Goal: Transaction & Acquisition: Purchase product/service

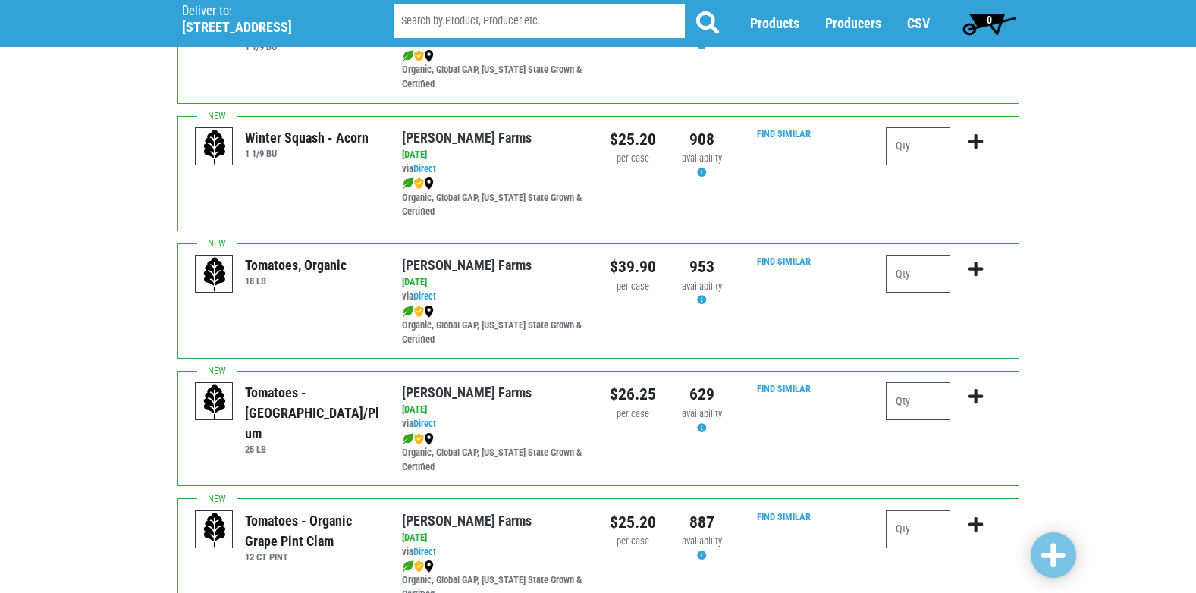
scroll to position [577, 0]
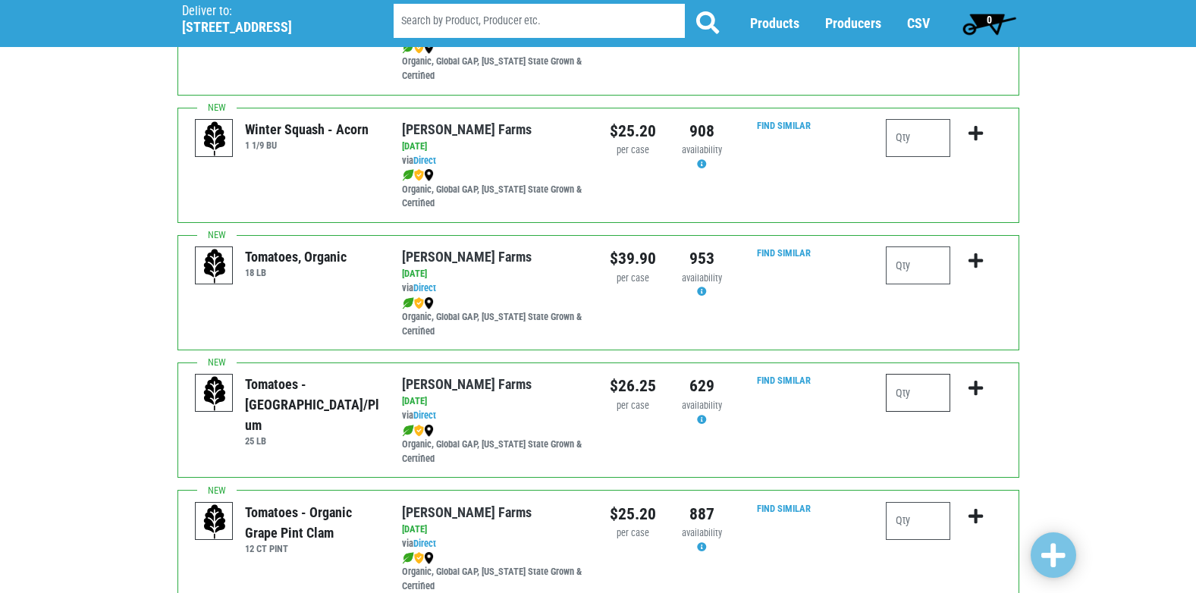
click at [917, 397] on input "number" at bounding box center [918, 393] width 64 height 38
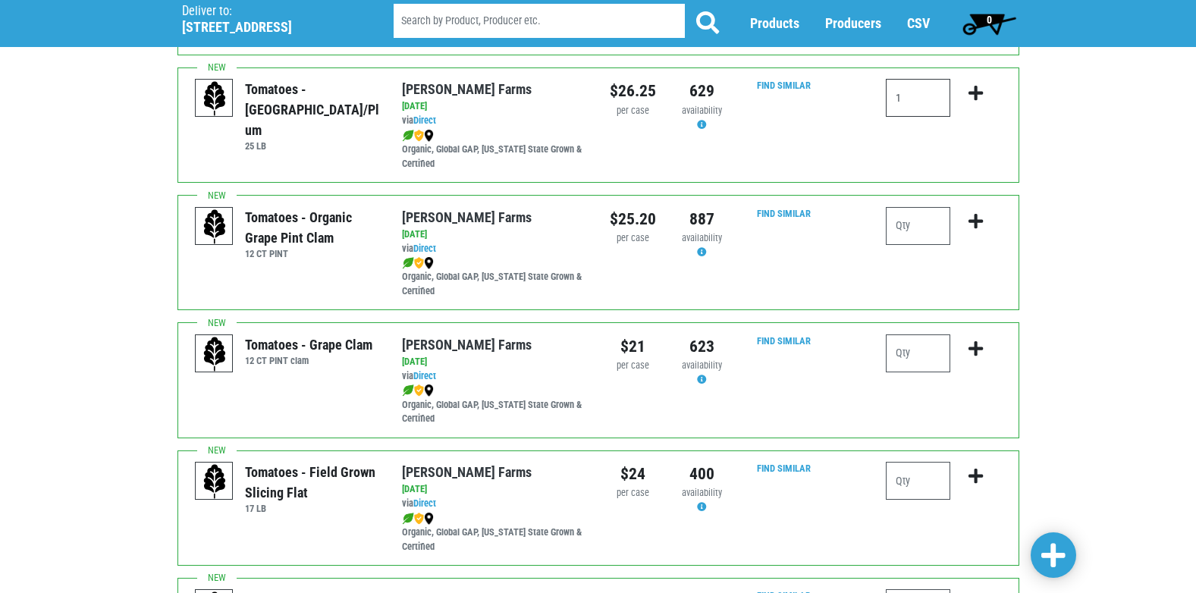
scroll to position [880, 0]
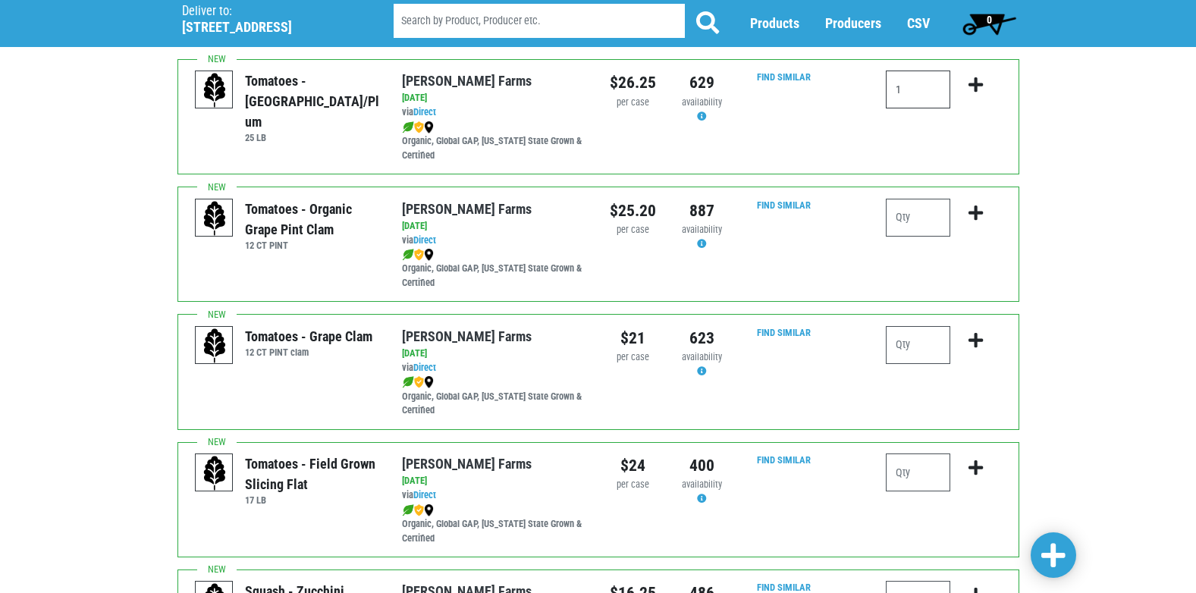
type input "1"
click at [911, 471] on input "number" at bounding box center [918, 473] width 64 height 38
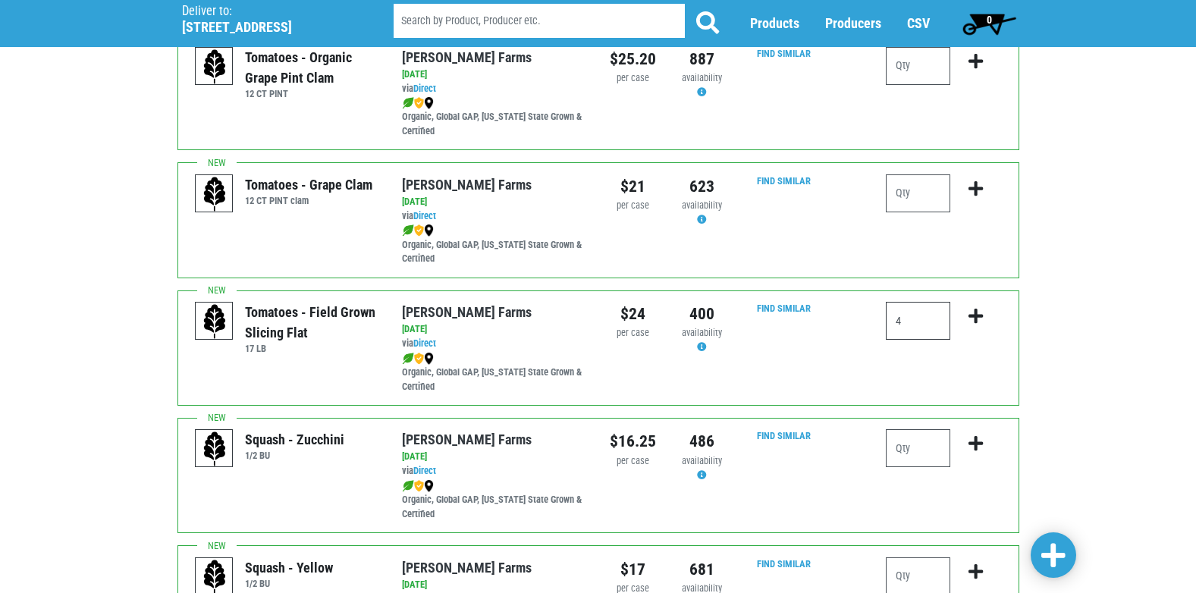
scroll to position [1062, 0]
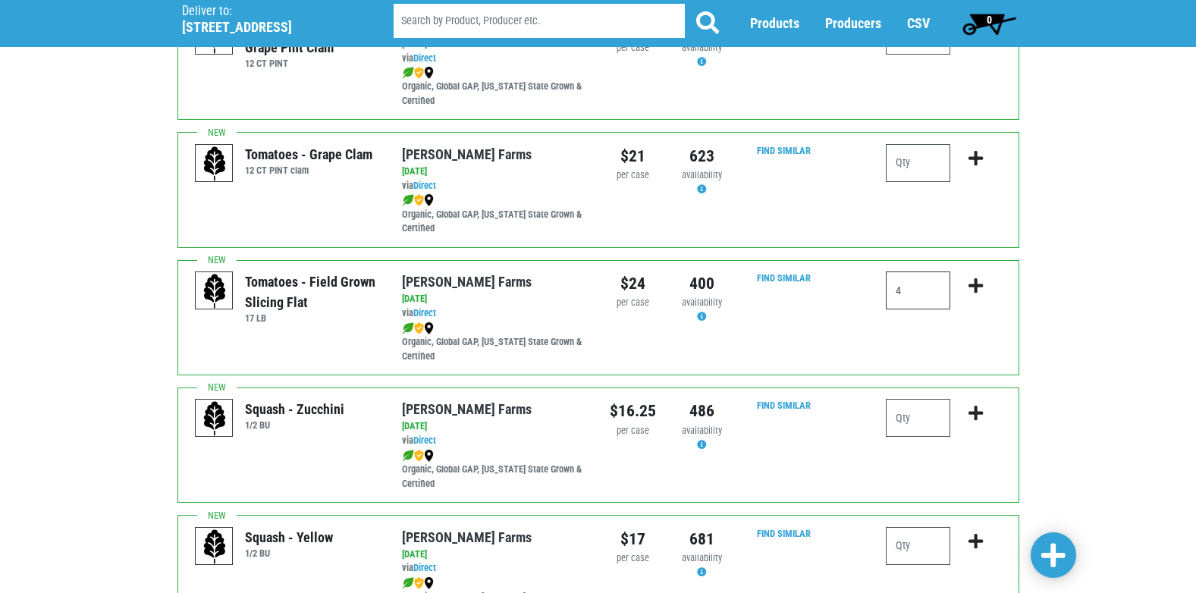
type input "4"
click at [906, 417] on input "number" at bounding box center [918, 418] width 64 height 38
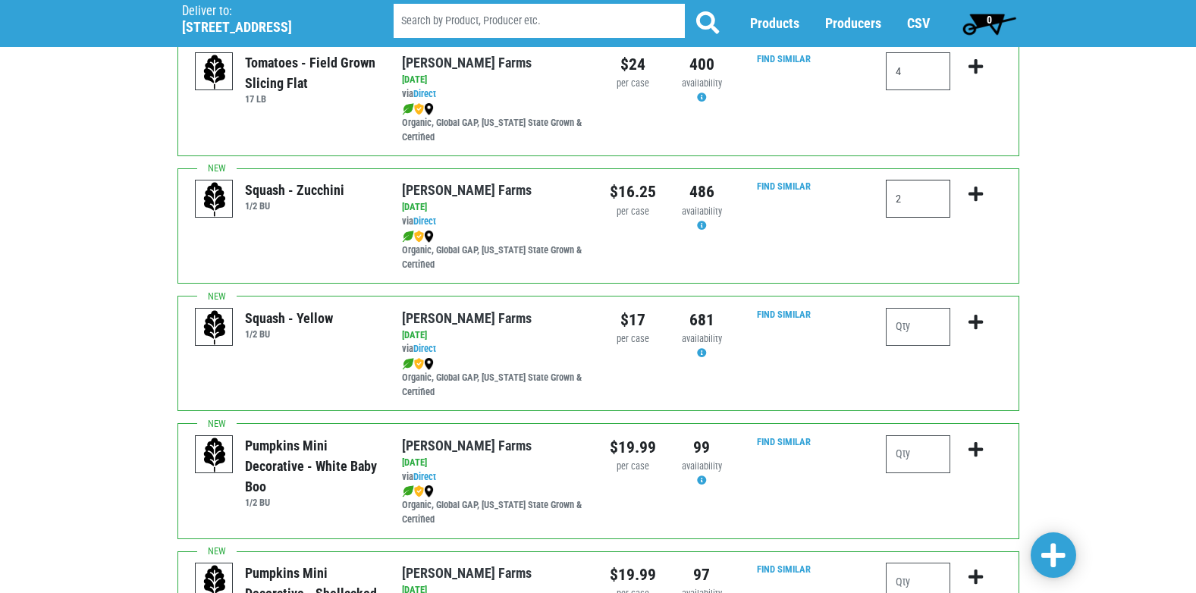
scroll to position [1305, 0]
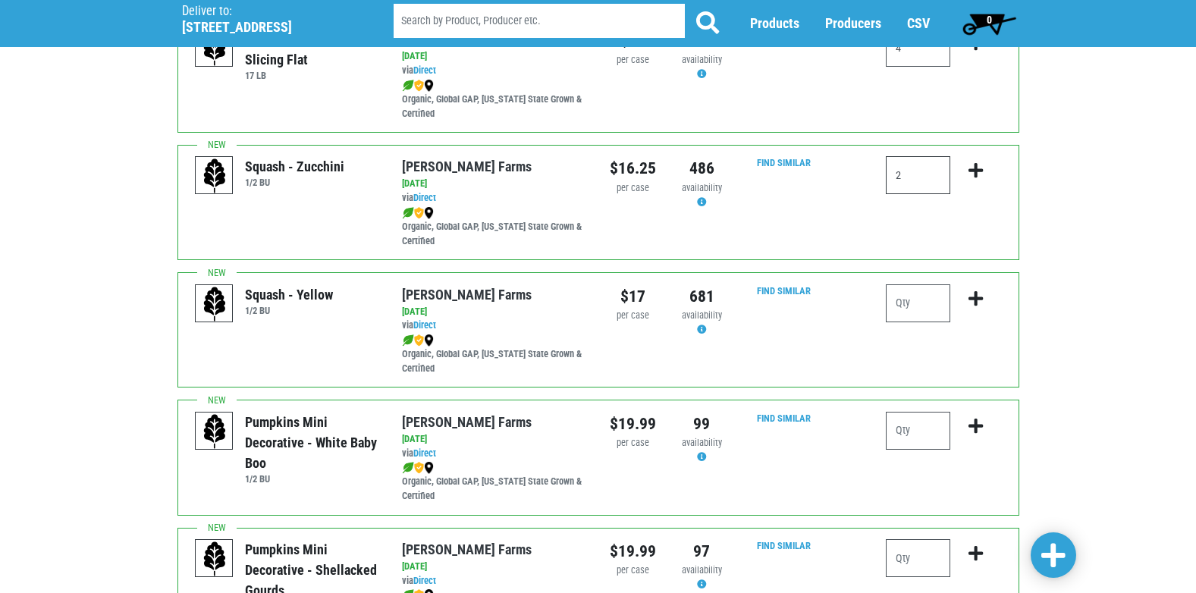
type input "2"
click at [926, 306] on input "number" at bounding box center [918, 303] width 64 height 38
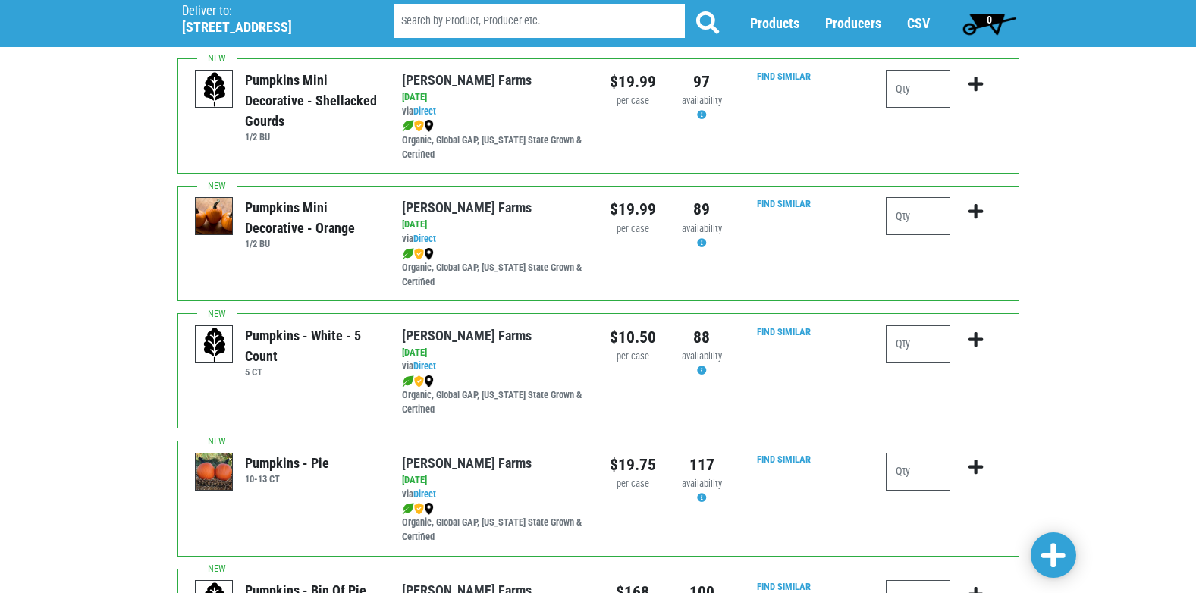
scroll to position [1790, 0]
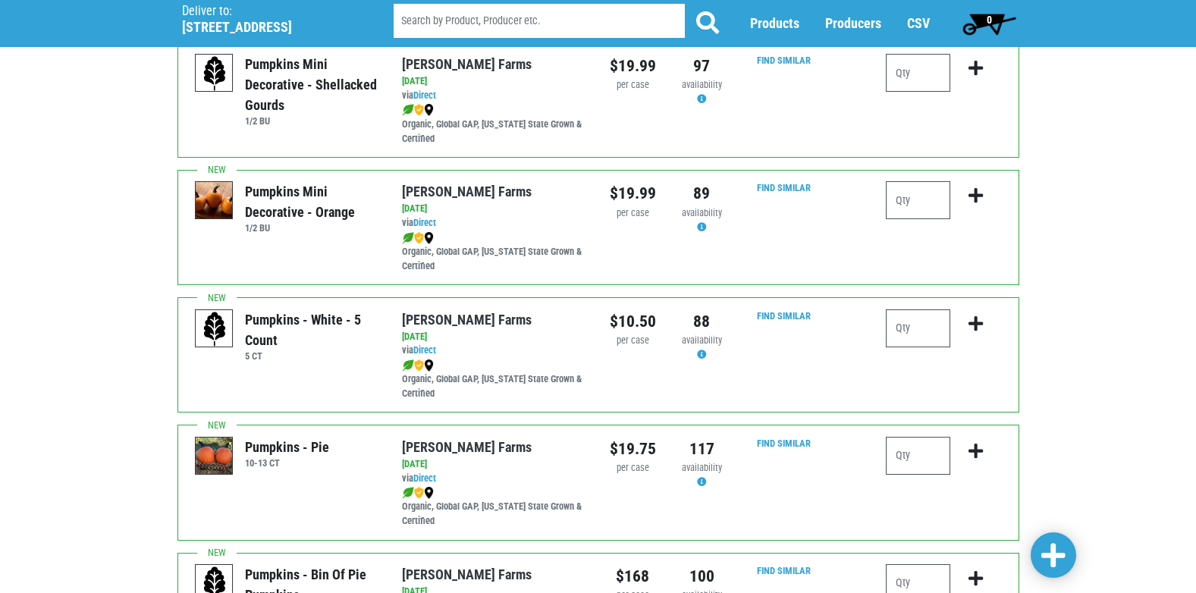
type input "1"
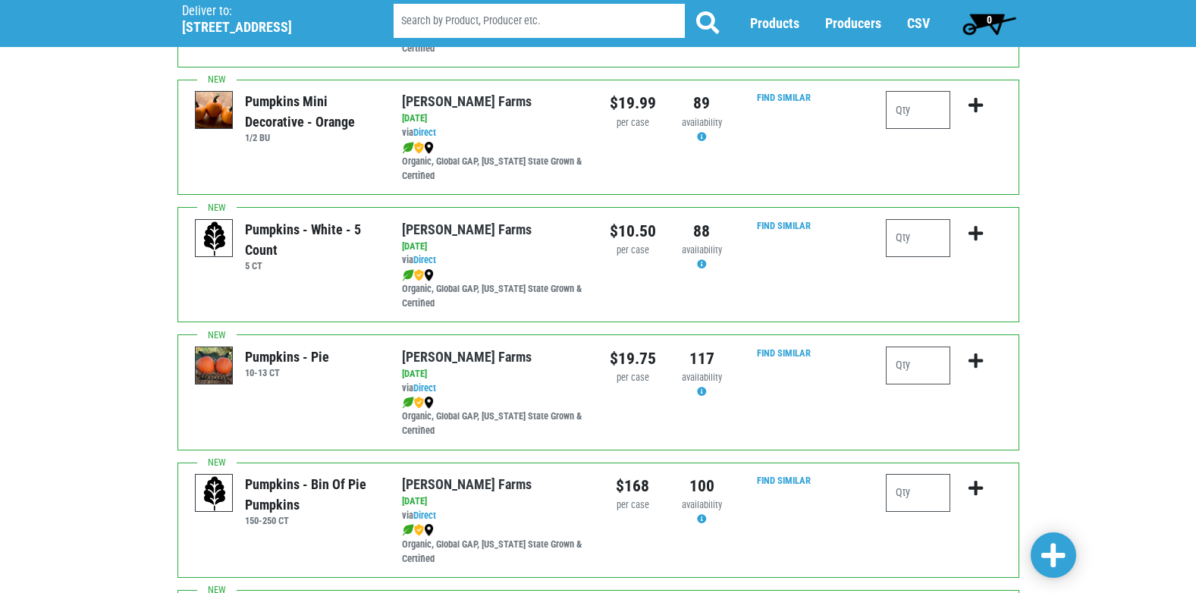
scroll to position [1881, 0]
click at [918, 369] on input "number" at bounding box center [918, 365] width 64 height 38
type input "1"
click at [980, 361] on icon "submit" at bounding box center [976, 360] width 14 height 17
click at [976, 359] on icon "submit" at bounding box center [976, 360] width 14 height 17
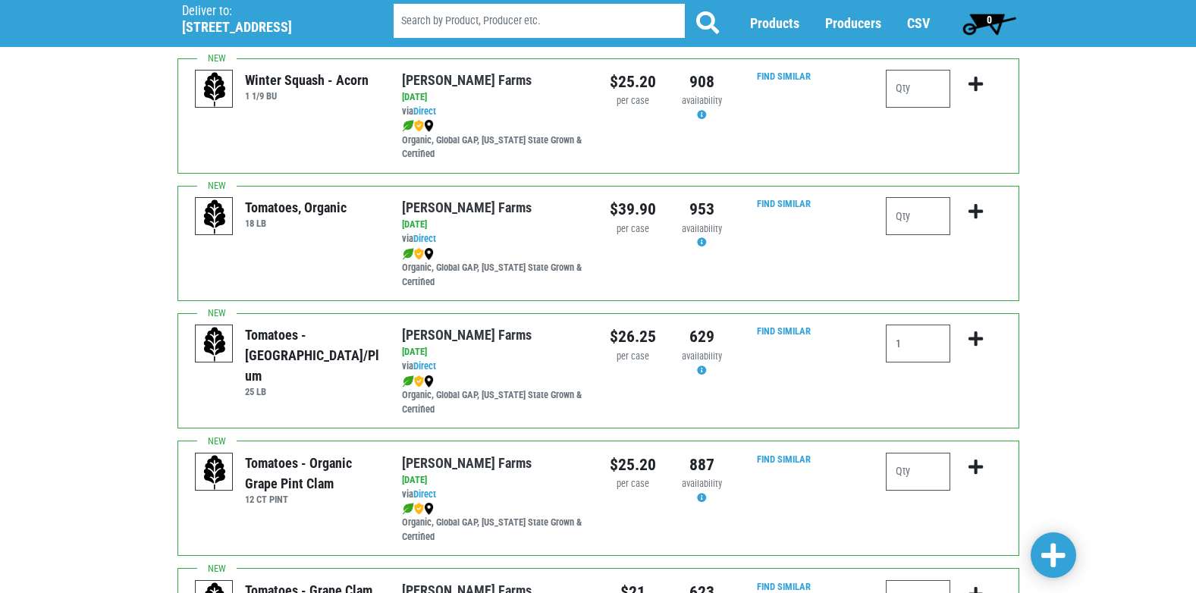
scroll to position [641, 0]
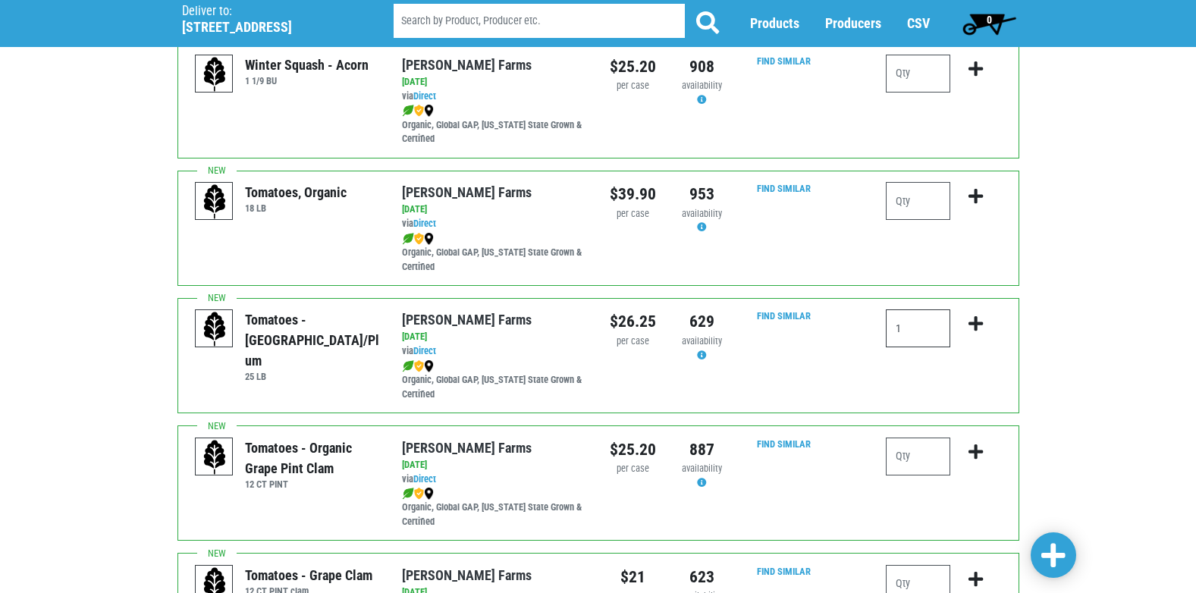
click at [917, 333] on input "1" at bounding box center [918, 328] width 64 height 38
type input "1"
click at [973, 319] on icon "submit" at bounding box center [976, 324] width 14 height 17
click at [923, 331] on input "1" at bounding box center [918, 328] width 64 height 38
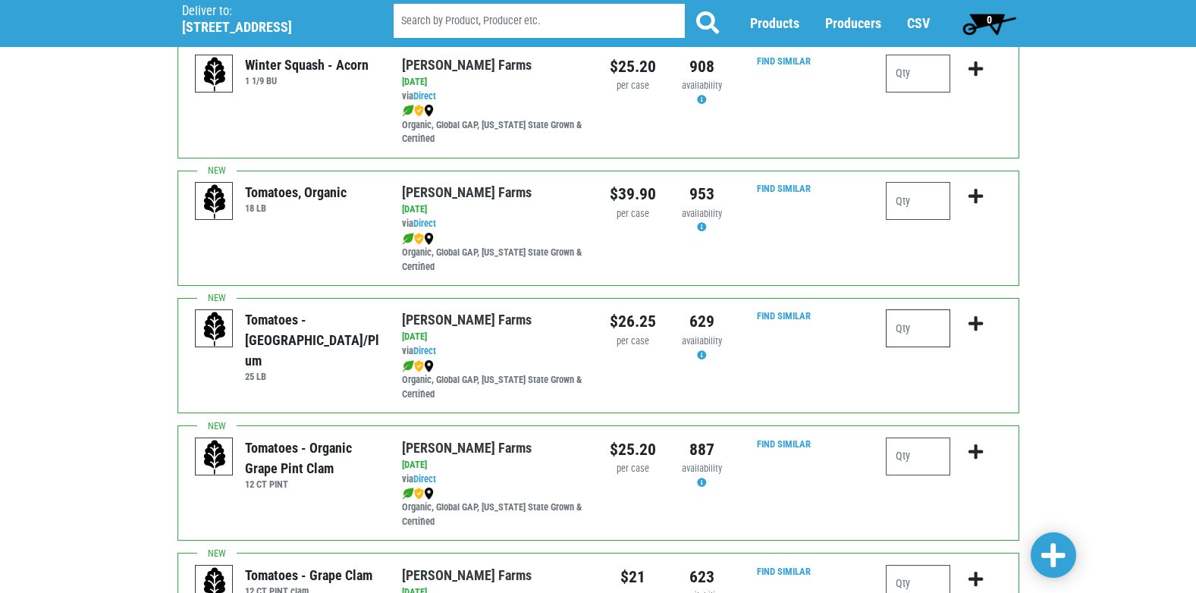
type input "1"
click at [974, 320] on icon "submit" at bounding box center [976, 324] width 14 height 17
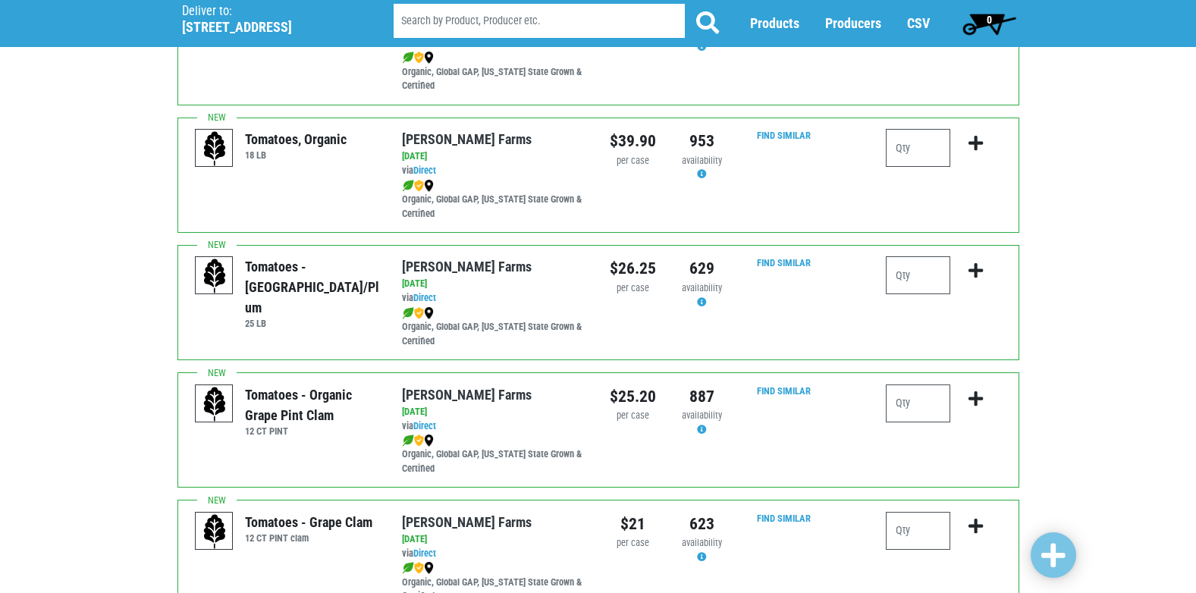
scroll to position [698, 0]
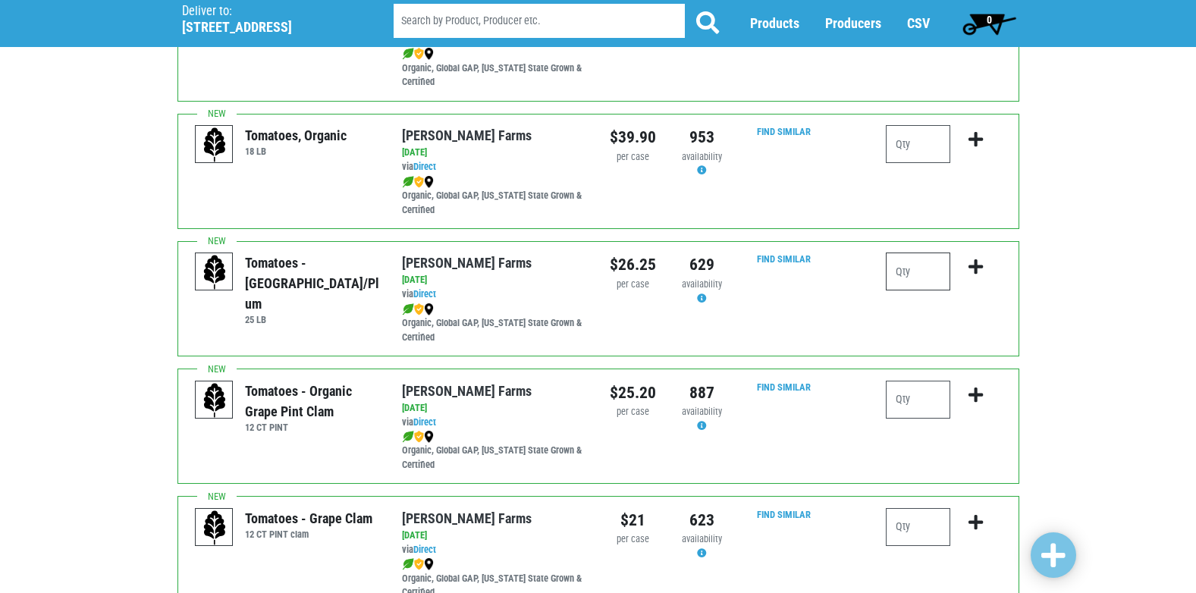
click at [913, 265] on input "number" at bounding box center [918, 272] width 64 height 38
type input "1"
click at [982, 264] on icon "submit" at bounding box center [976, 267] width 14 height 17
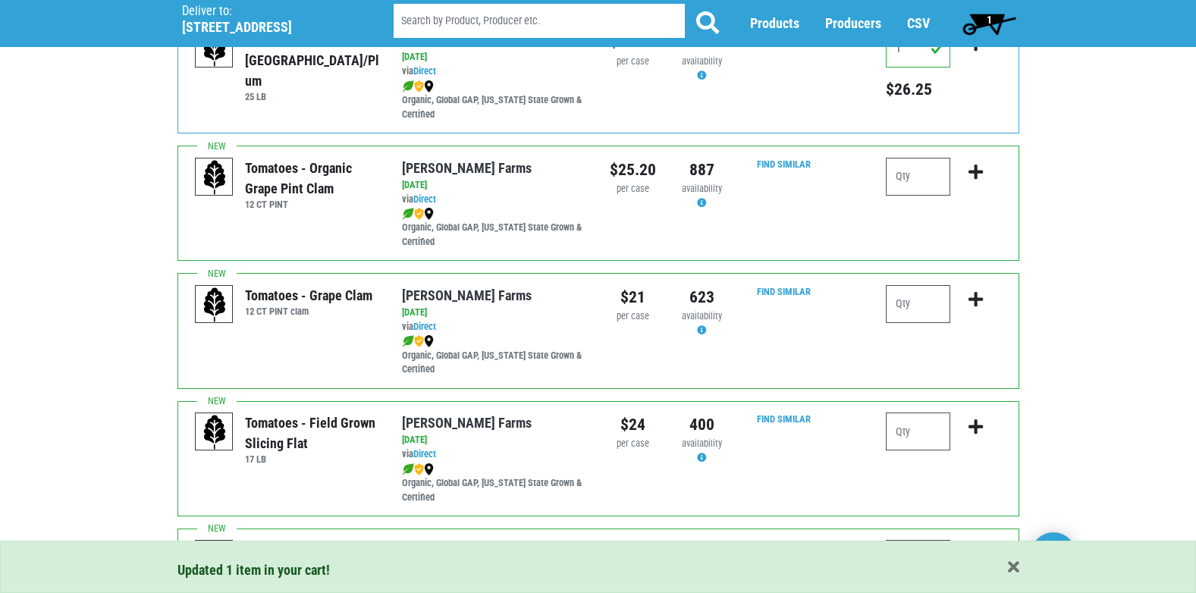
scroll to position [941, 0]
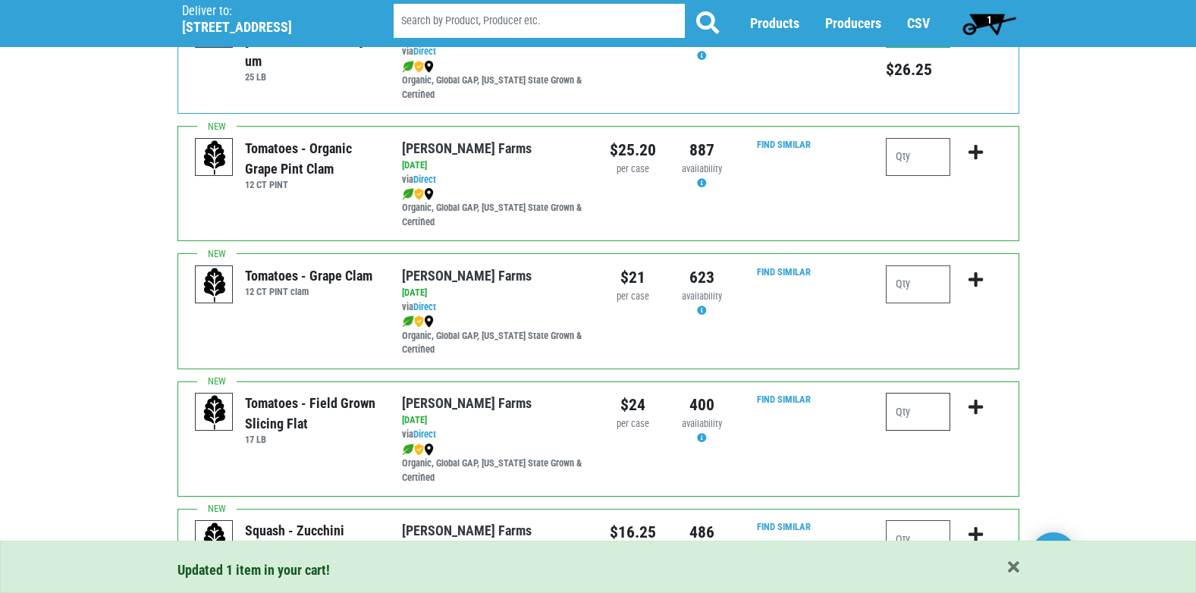
click at [918, 410] on input "number" at bounding box center [918, 412] width 64 height 38
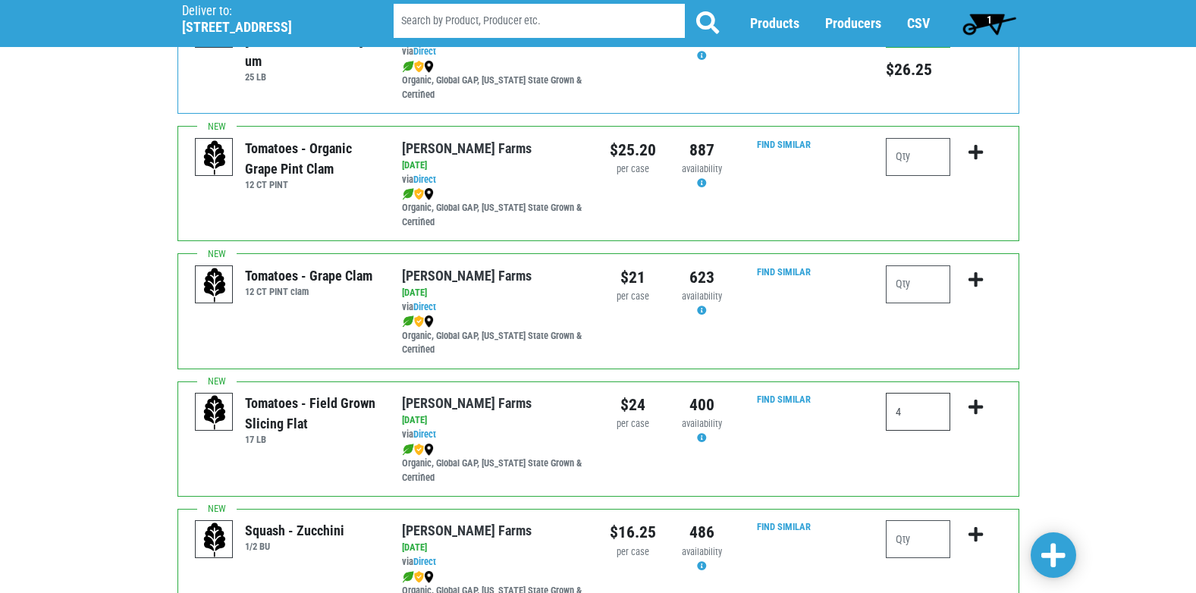
type input "4"
click at [974, 402] on icon "submit" at bounding box center [976, 407] width 14 height 17
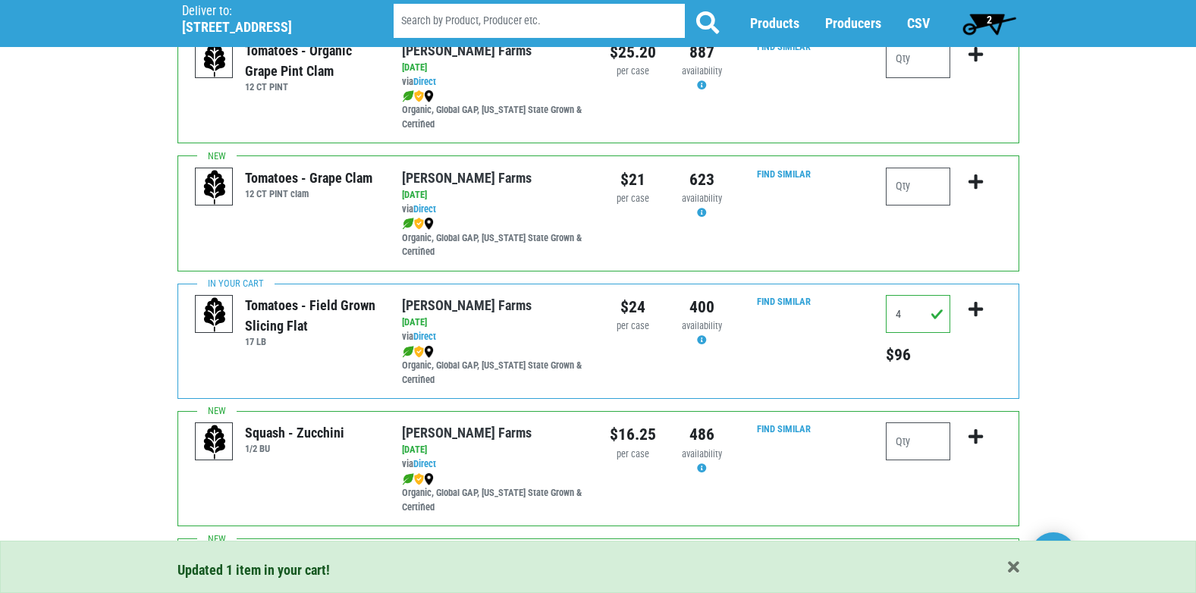
scroll to position [1062, 0]
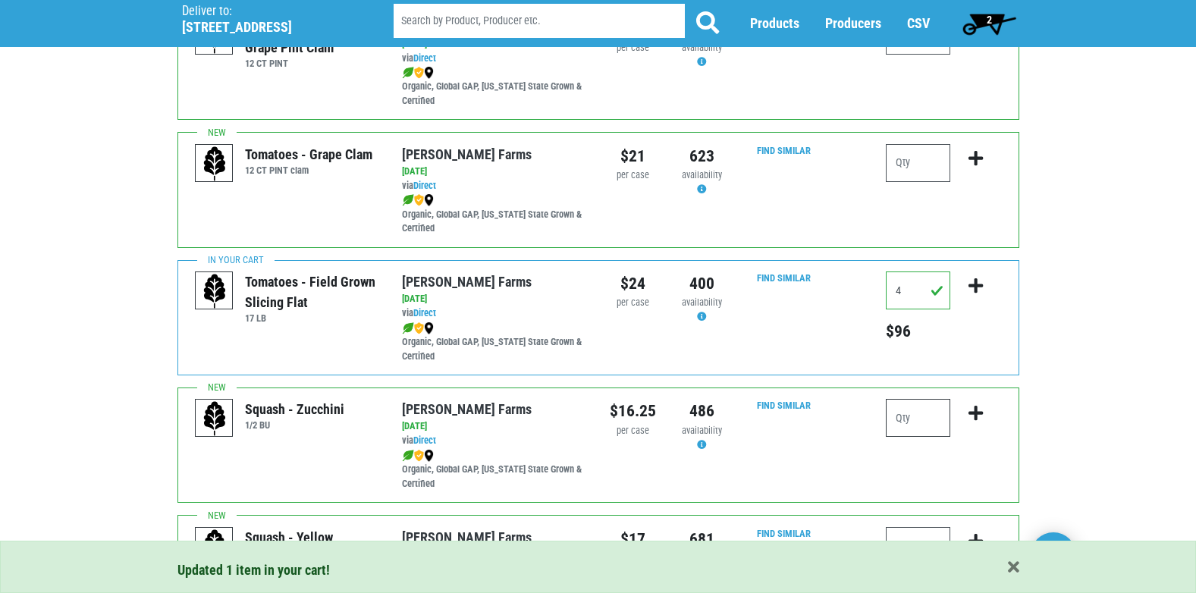
click at [926, 422] on input "number" at bounding box center [918, 418] width 64 height 38
type input "2"
click at [973, 409] on icon "submit" at bounding box center [976, 413] width 14 height 17
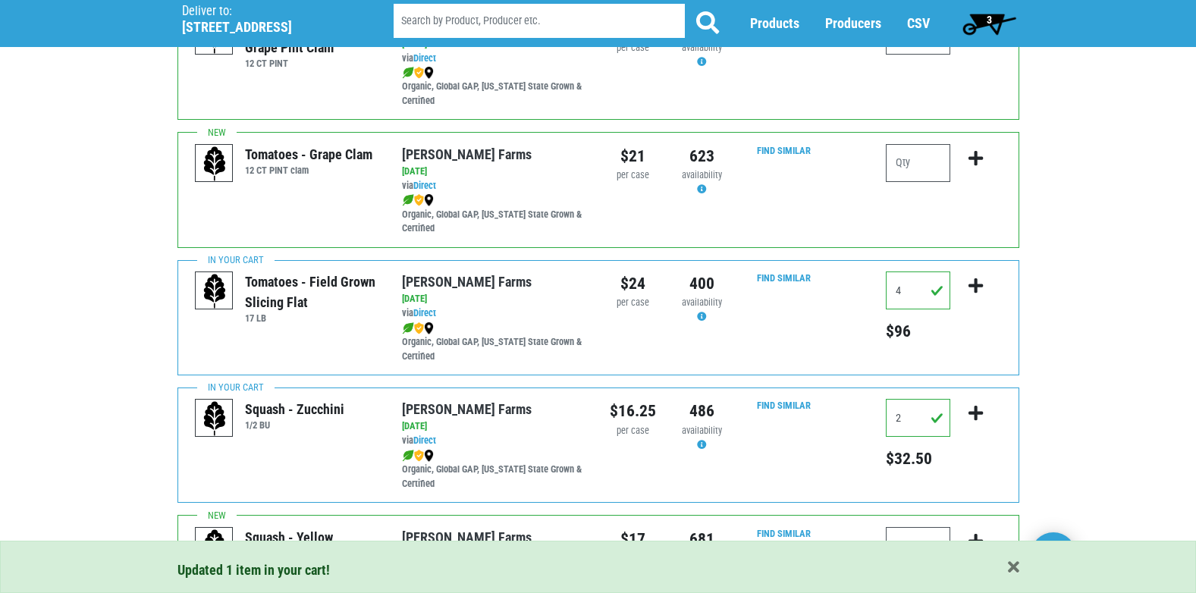
click at [1194, 578] on div "Updated 1 item in your cart!" at bounding box center [598, 567] width 1196 height 52
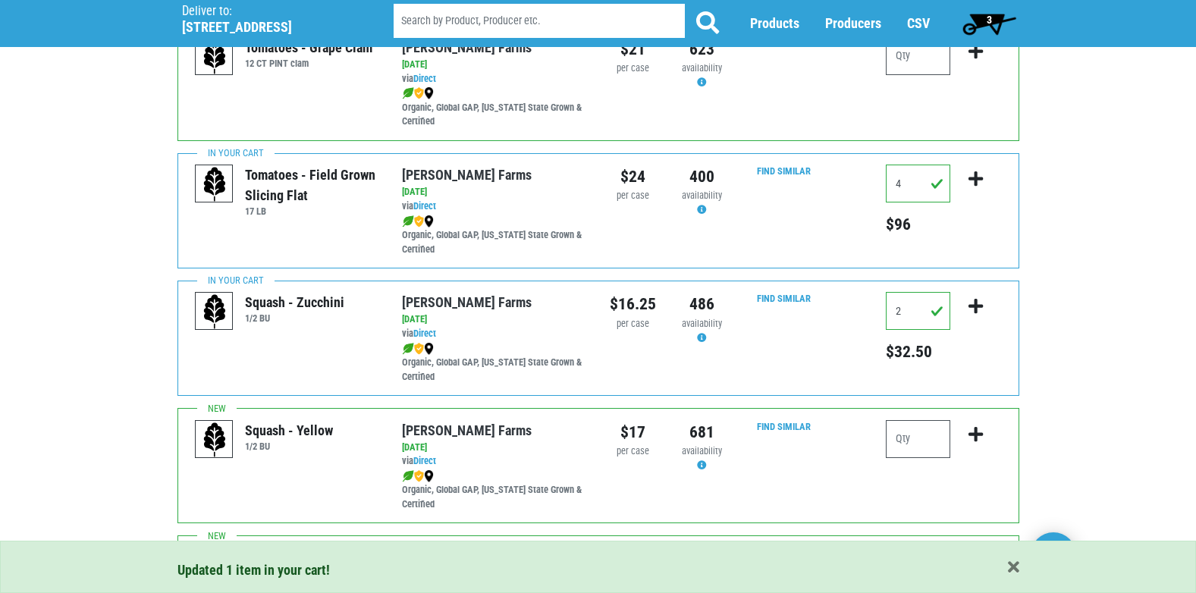
scroll to position [1183, 0]
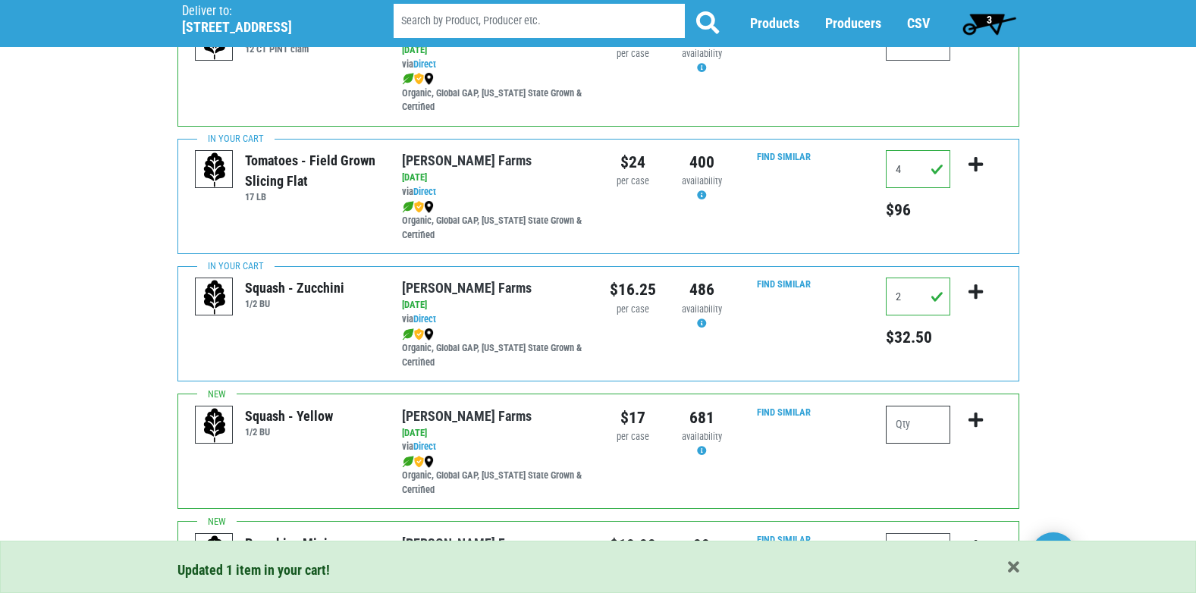
click at [913, 421] on input "number" at bounding box center [918, 425] width 64 height 38
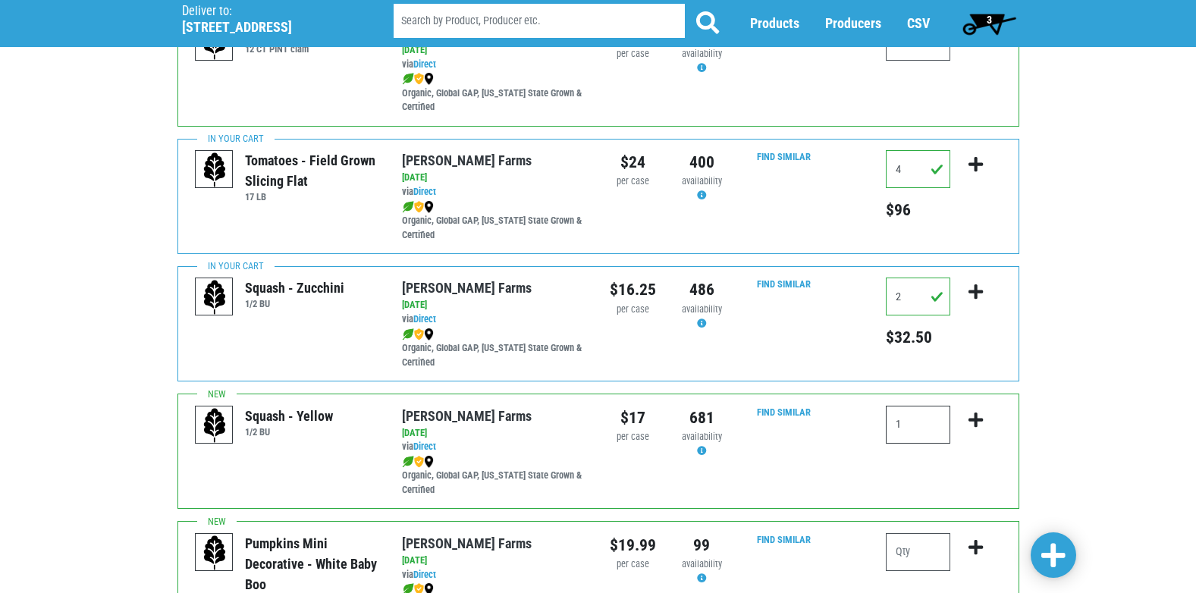
type input "1"
click at [974, 416] on icon "submit" at bounding box center [976, 420] width 14 height 17
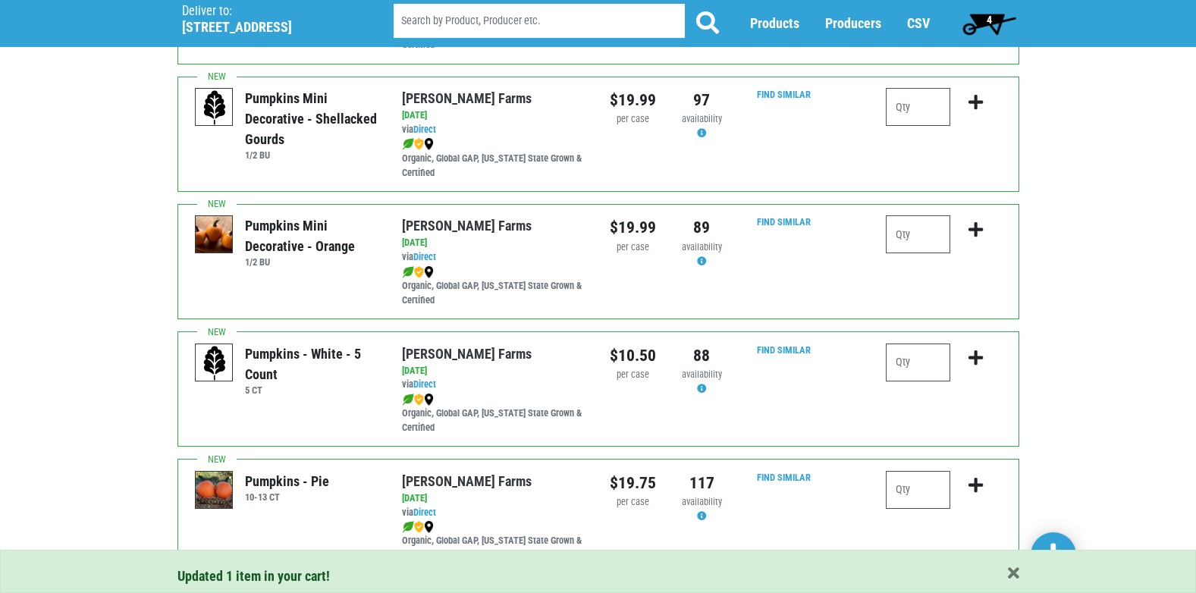
scroll to position [1786, 0]
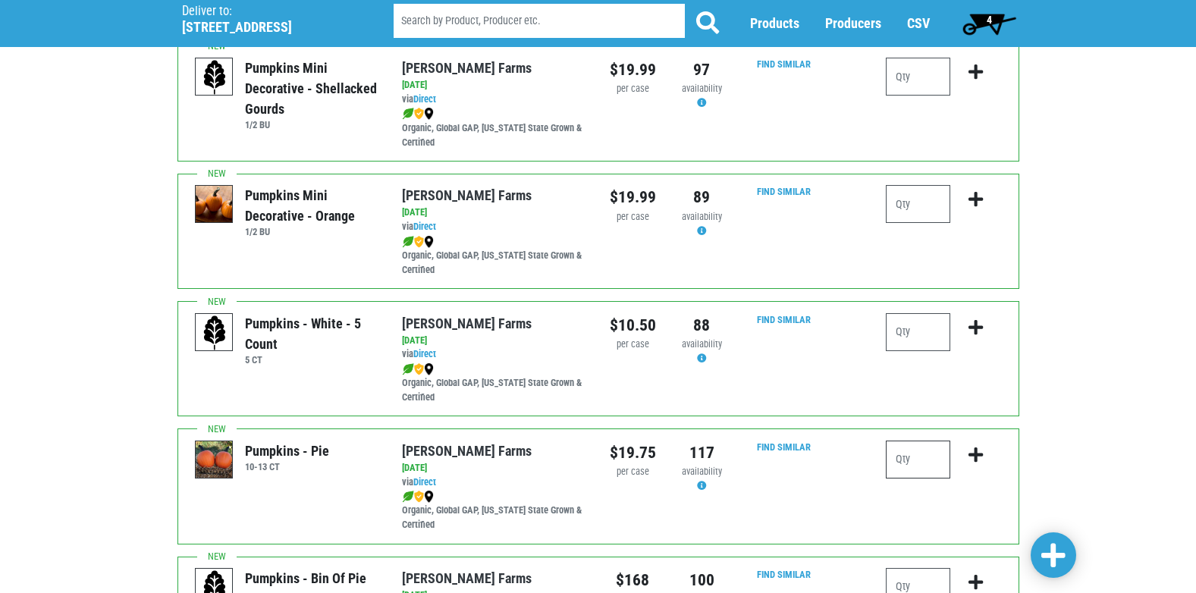
click at [906, 465] on input "number" at bounding box center [918, 460] width 64 height 38
type input "1"
click at [971, 447] on icon "submit" at bounding box center [976, 455] width 14 height 17
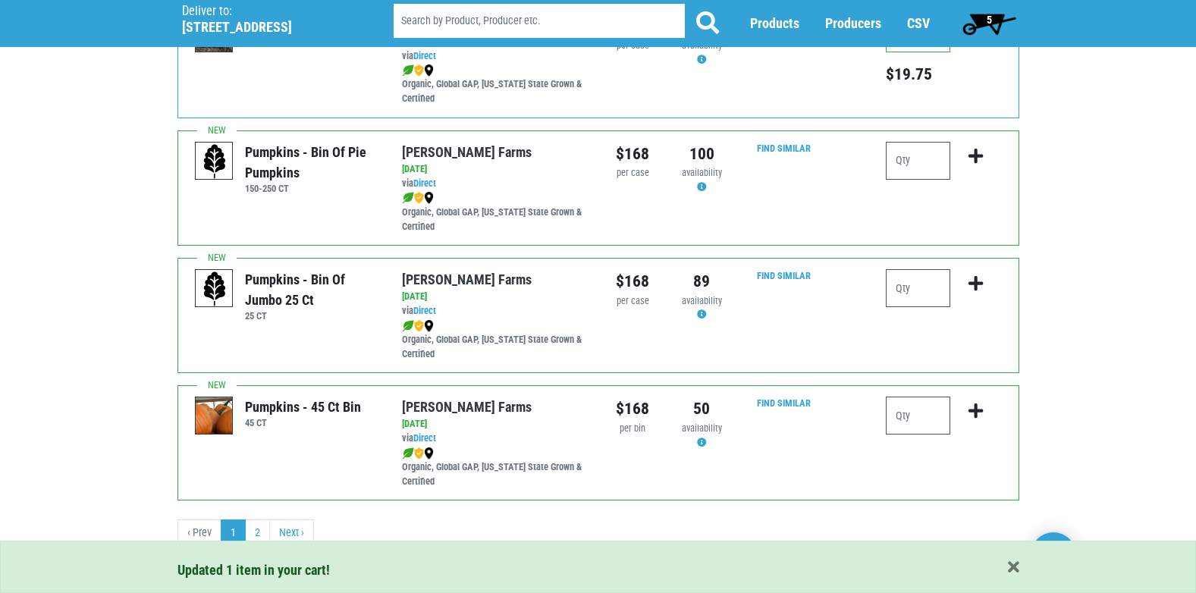
scroll to position [2216, 0]
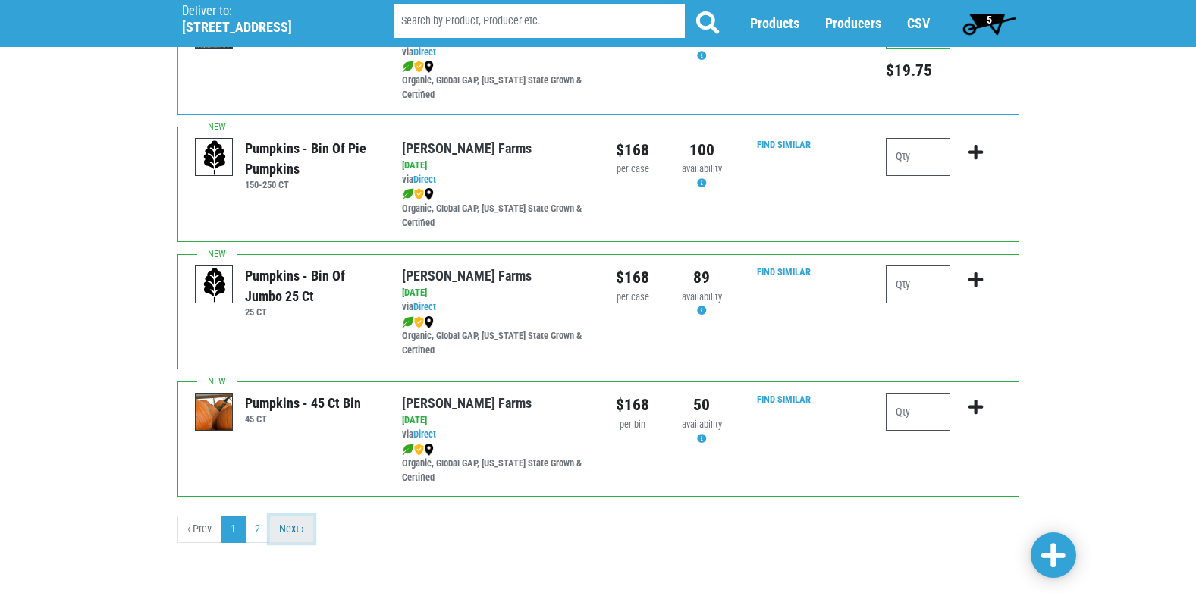
click at [299, 528] on link "Next ›" at bounding box center [291, 529] width 45 height 27
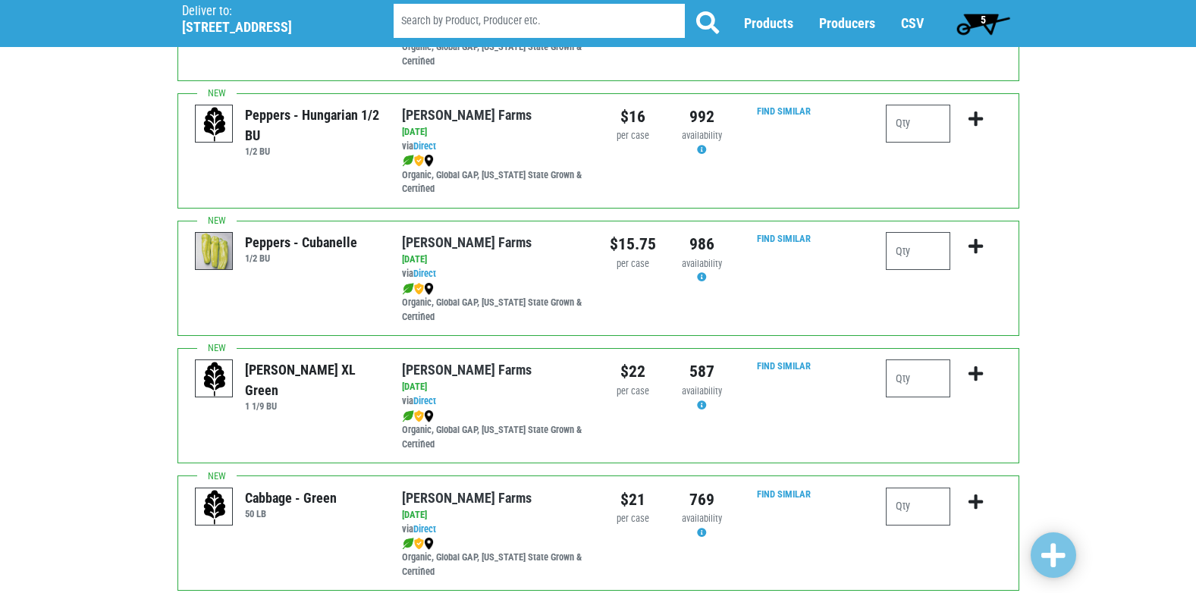
scroll to position [607, 0]
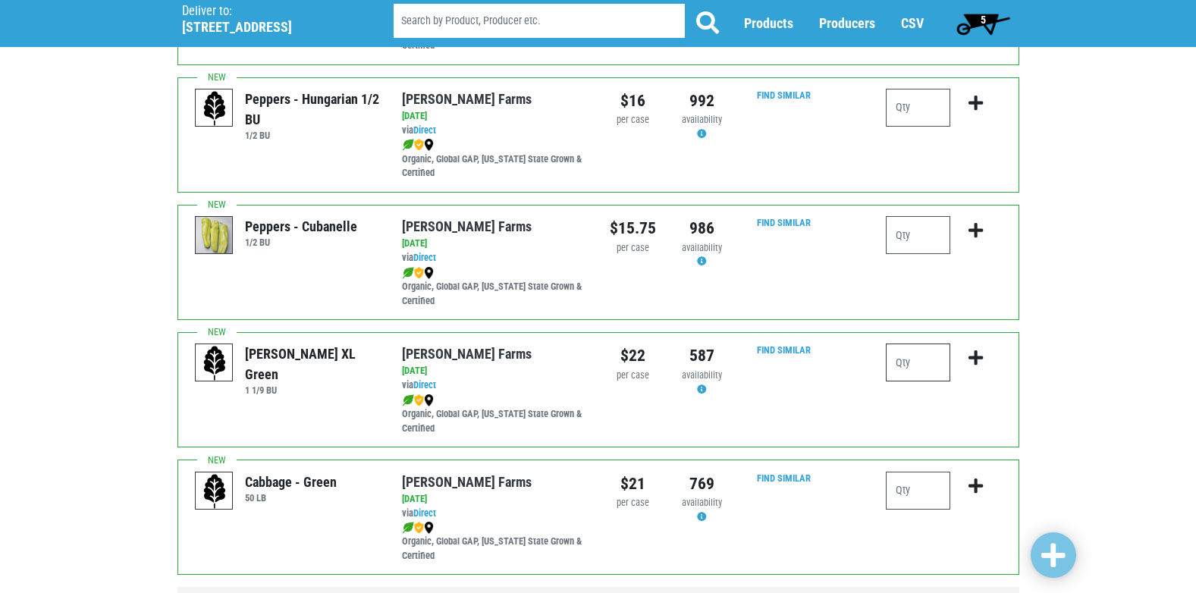
click at [919, 368] on input "number" at bounding box center [918, 363] width 64 height 38
type input "2"
click at [923, 493] on input "number" at bounding box center [918, 491] width 64 height 38
type input "1"
click at [972, 353] on icon "submit" at bounding box center [976, 358] width 14 height 17
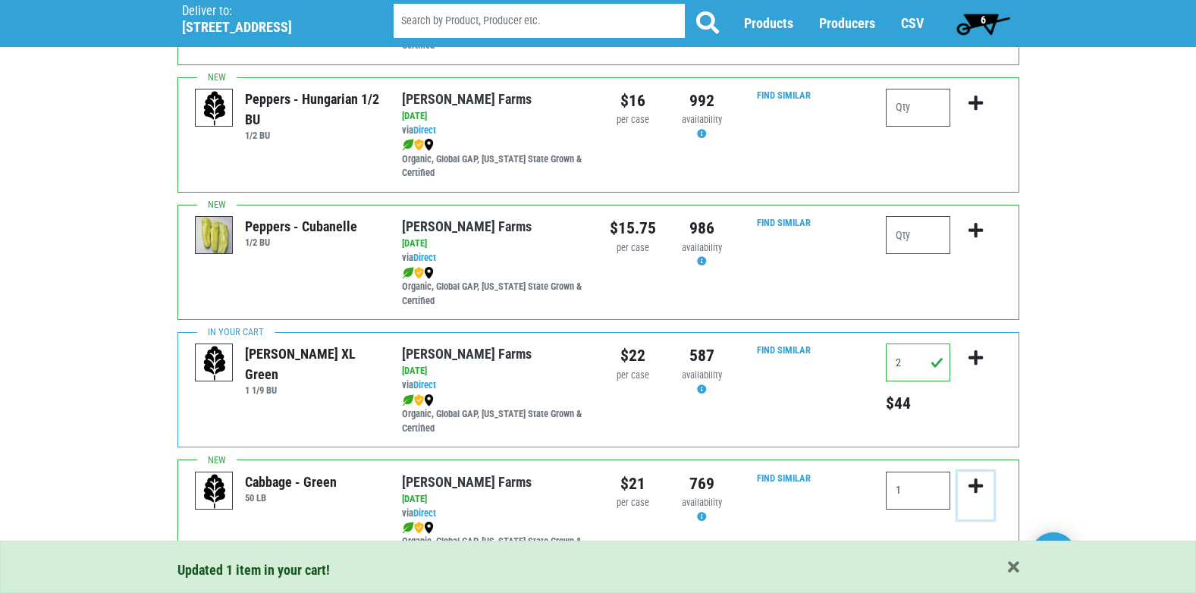
click at [979, 482] on icon "submit" at bounding box center [976, 486] width 14 height 17
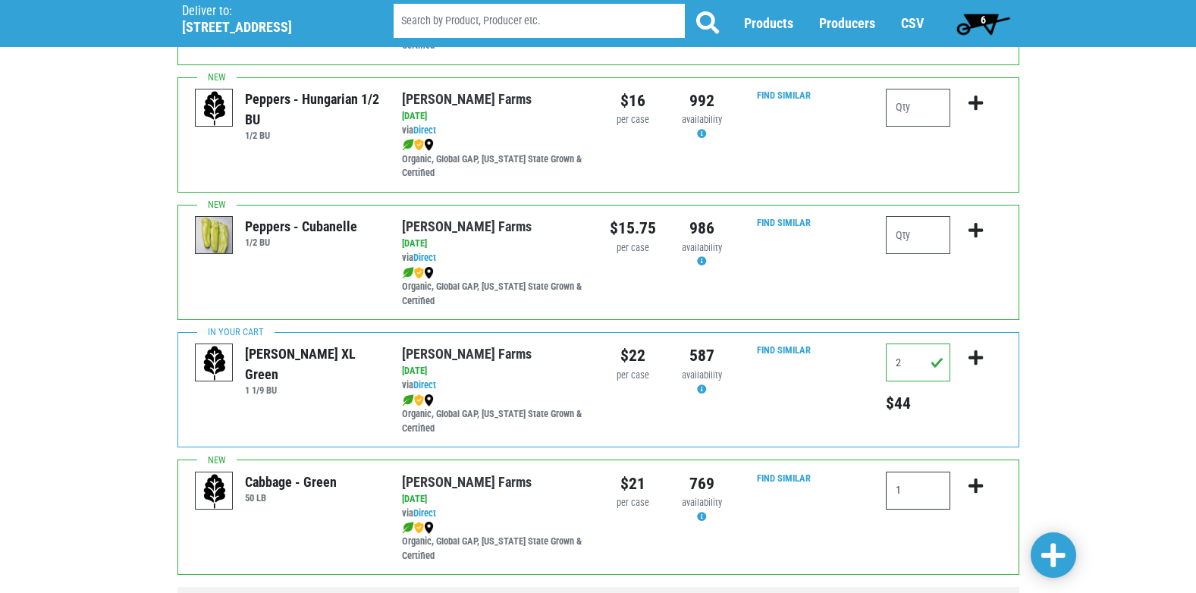
click at [928, 493] on input "1" at bounding box center [918, 491] width 64 height 38
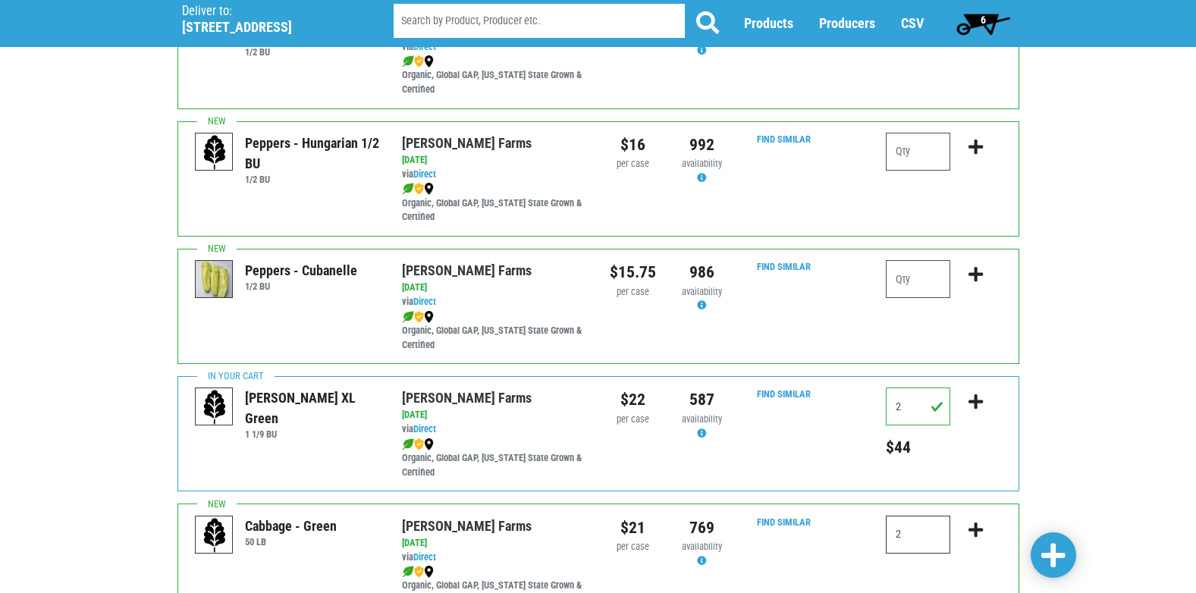
scroll to position [531, 0]
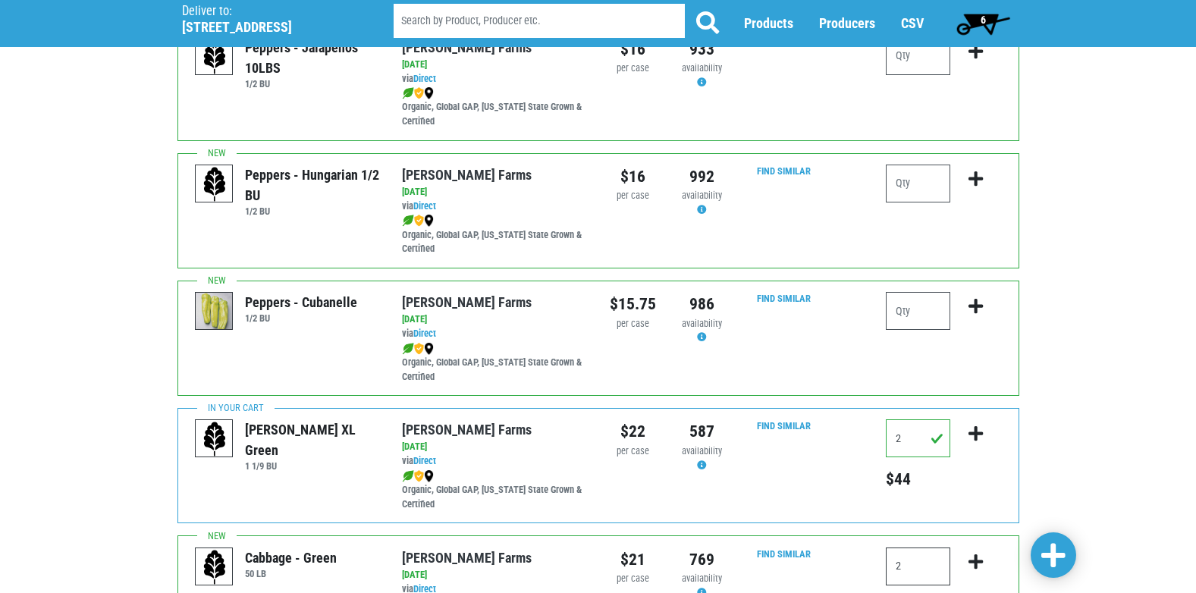
type input "2"
click at [977, 559] on button "submit" at bounding box center [976, 572] width 36 height 48
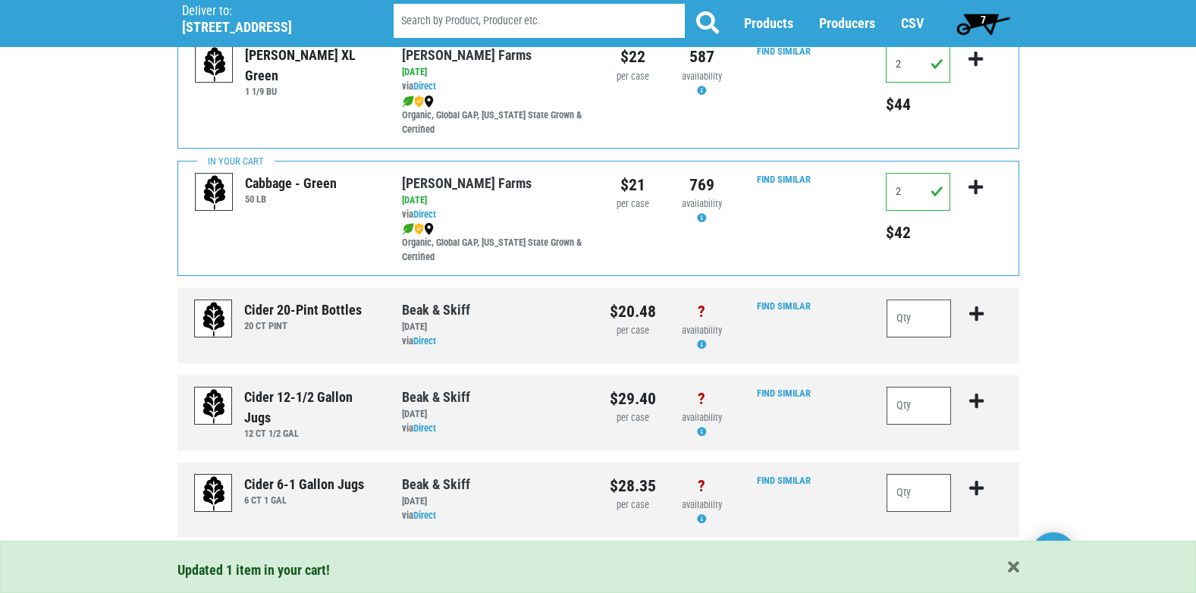
scroll to position [947, 0]
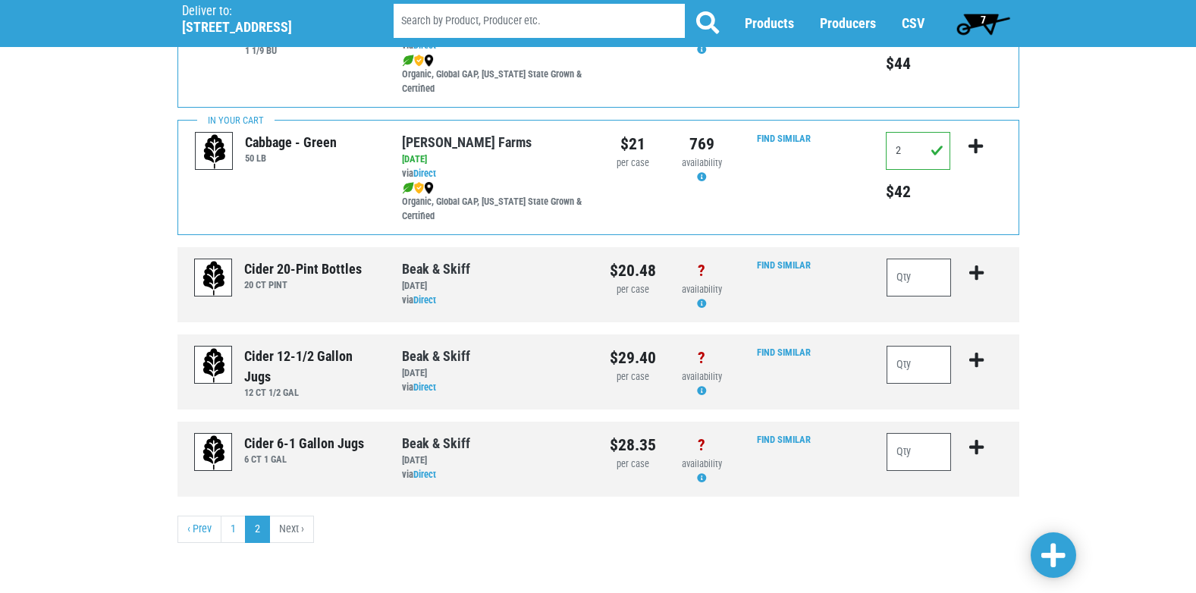
click at [987, 18] on span "7" at bounding box center [984, 23] width 68 height 30
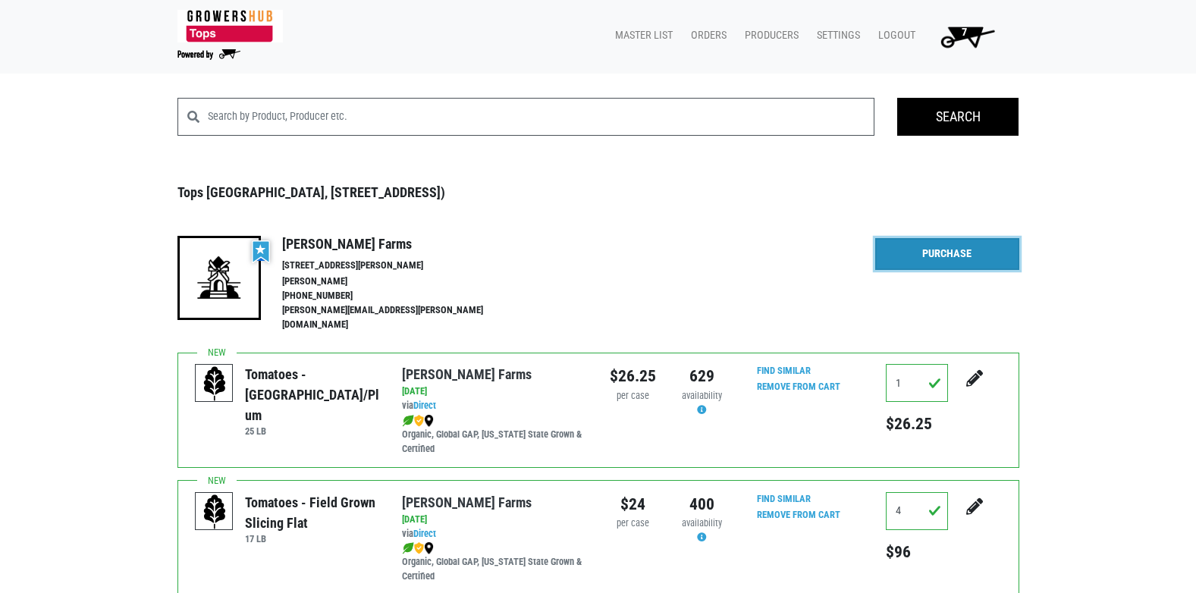
click at [928, 250] on link "Purchase" at bounding box center [947, 254] width 144 height 32
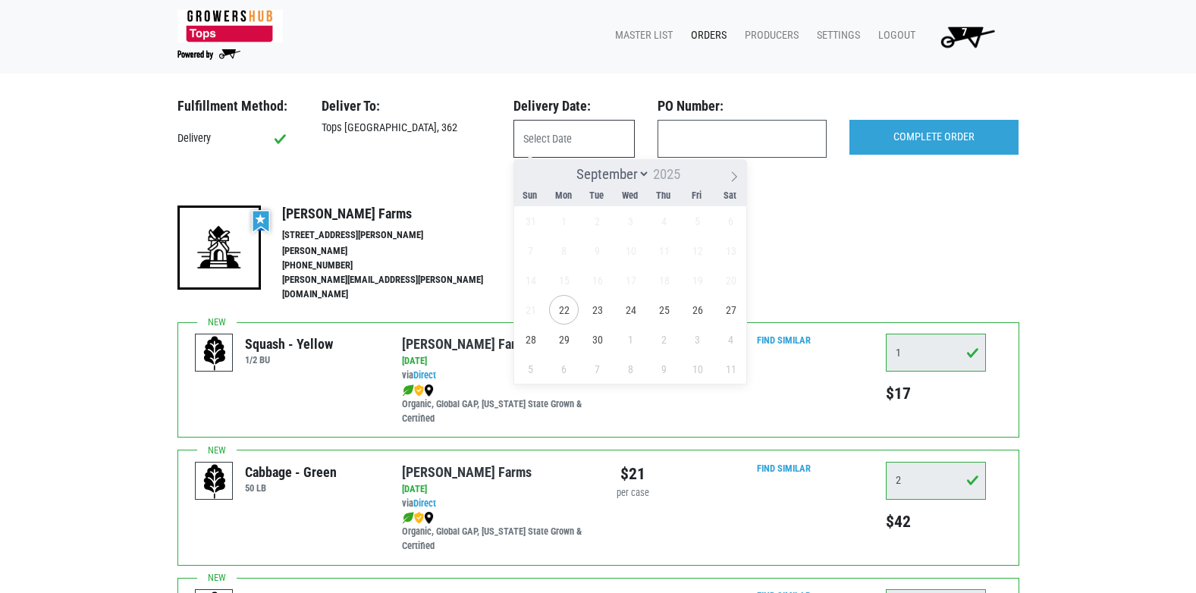
click at [573, 131] on input "text" at bounding box center [574, 139] width 121 height 38
click at [561, 307] on span "22" at bounding box center [564, 310] width 30 height 30
type input "[DATE]"
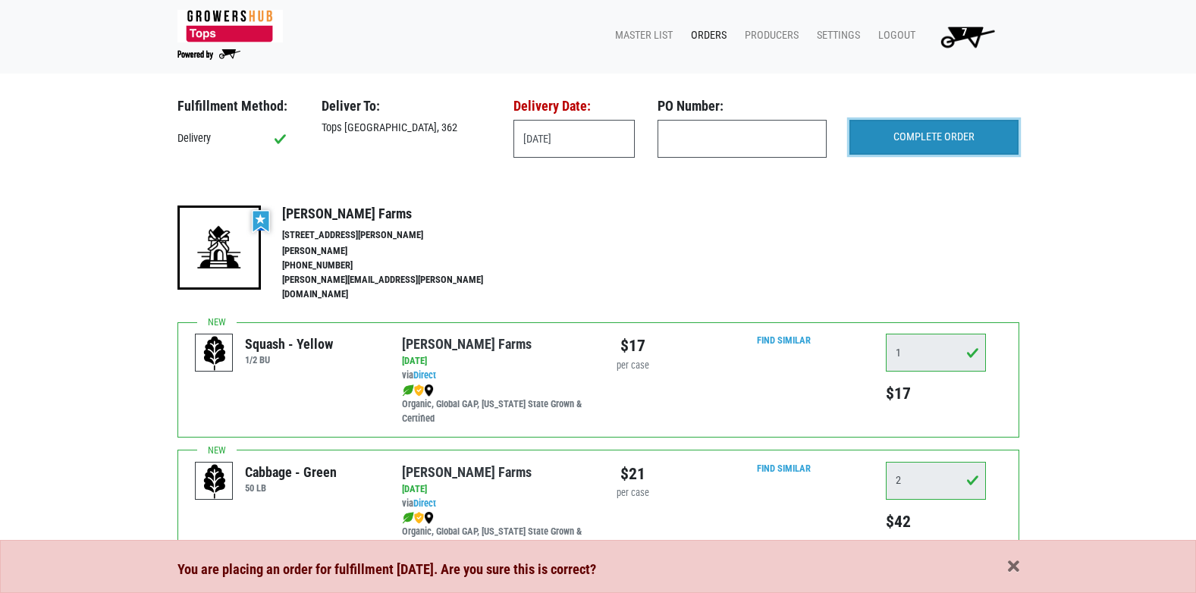
click at [919, 132] on input "COMPLETE ORDER" at bounding box center [934, 137] width 169 height 35
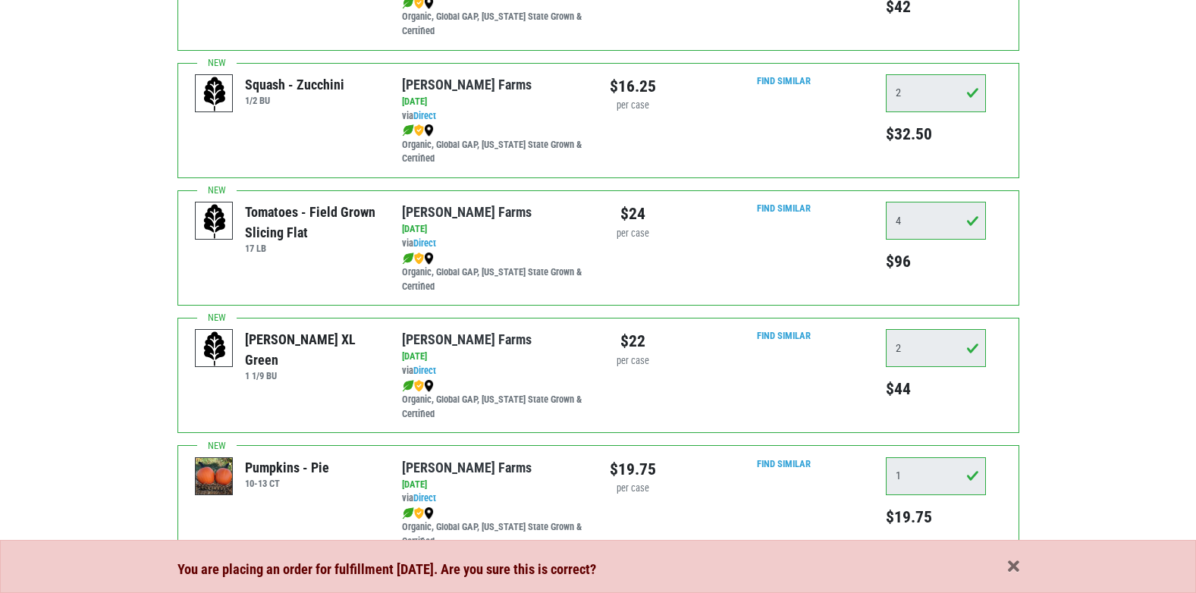
scroll to position [513, 0]
